Goal: Task Accomplishment & Management: Use online tool/utility

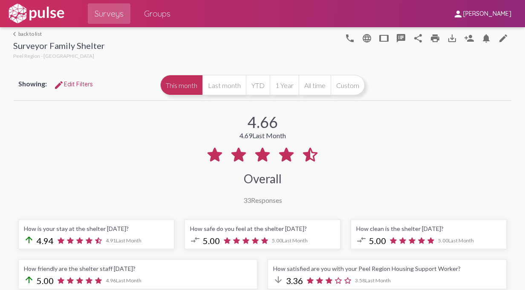
scroll to position [528, 0]
